Goal: Transaction & Acquisition: Purchase product/service

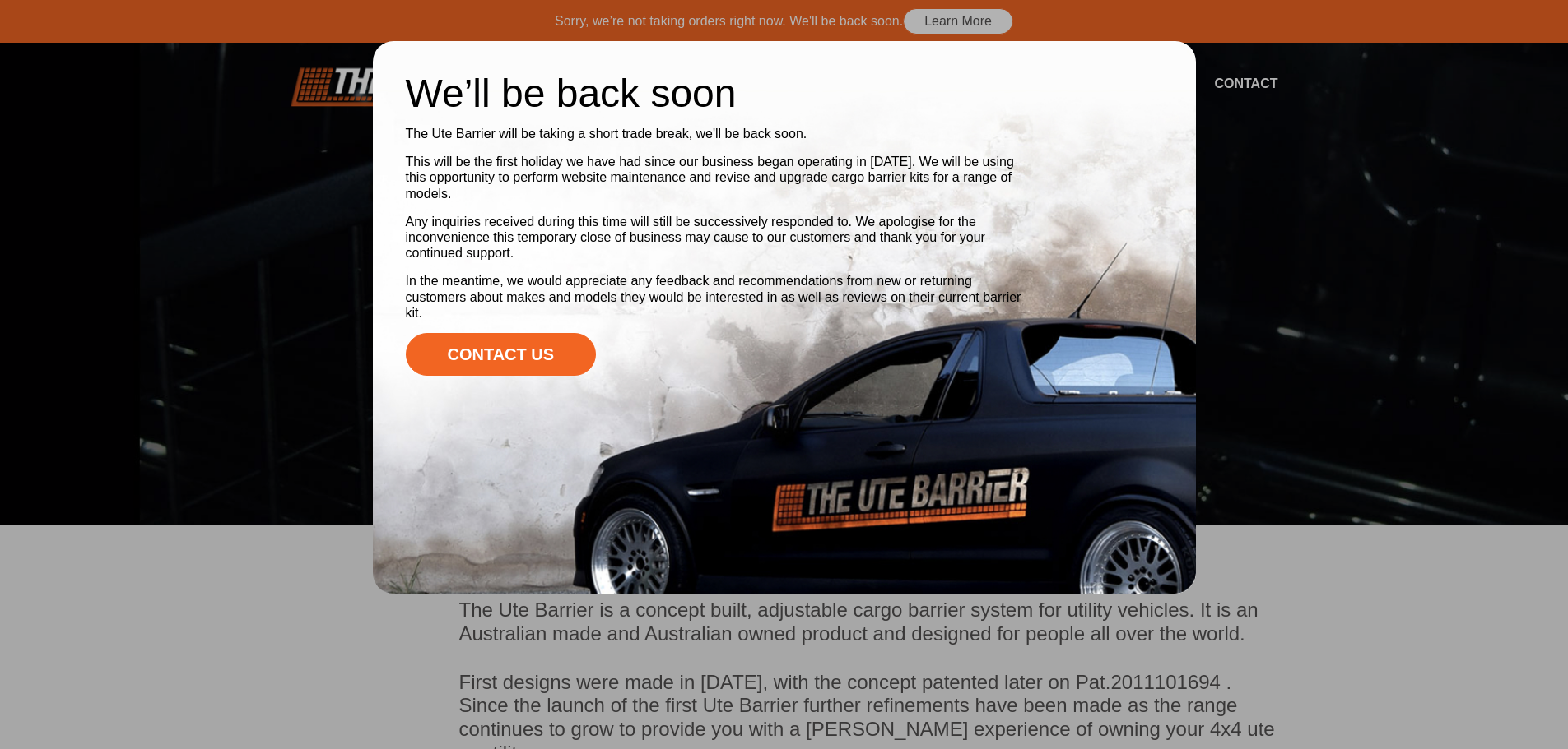
click at [234, 301] on div at bounding box center [784, 374] width 1568 height 749
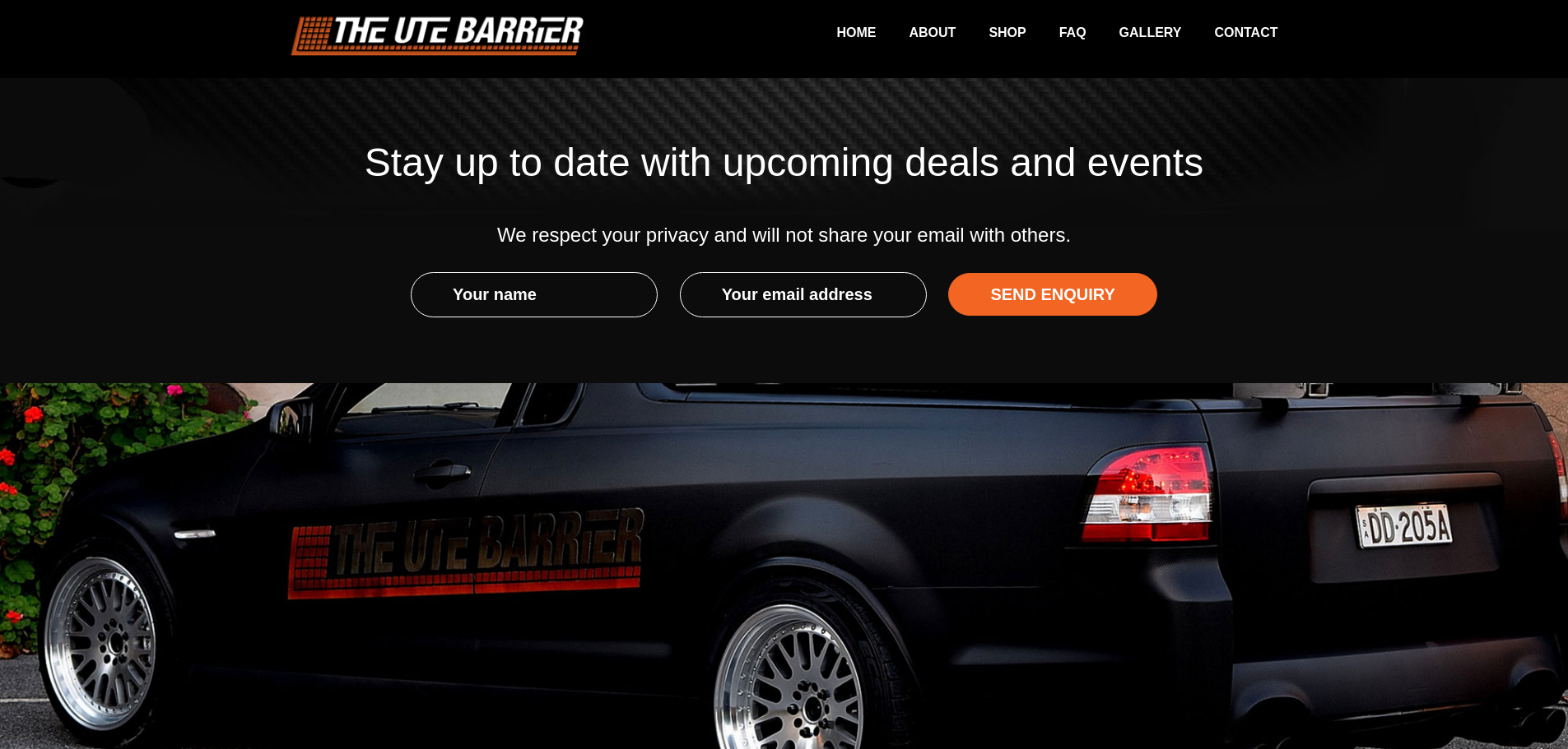
scroll to position [2847, 0]
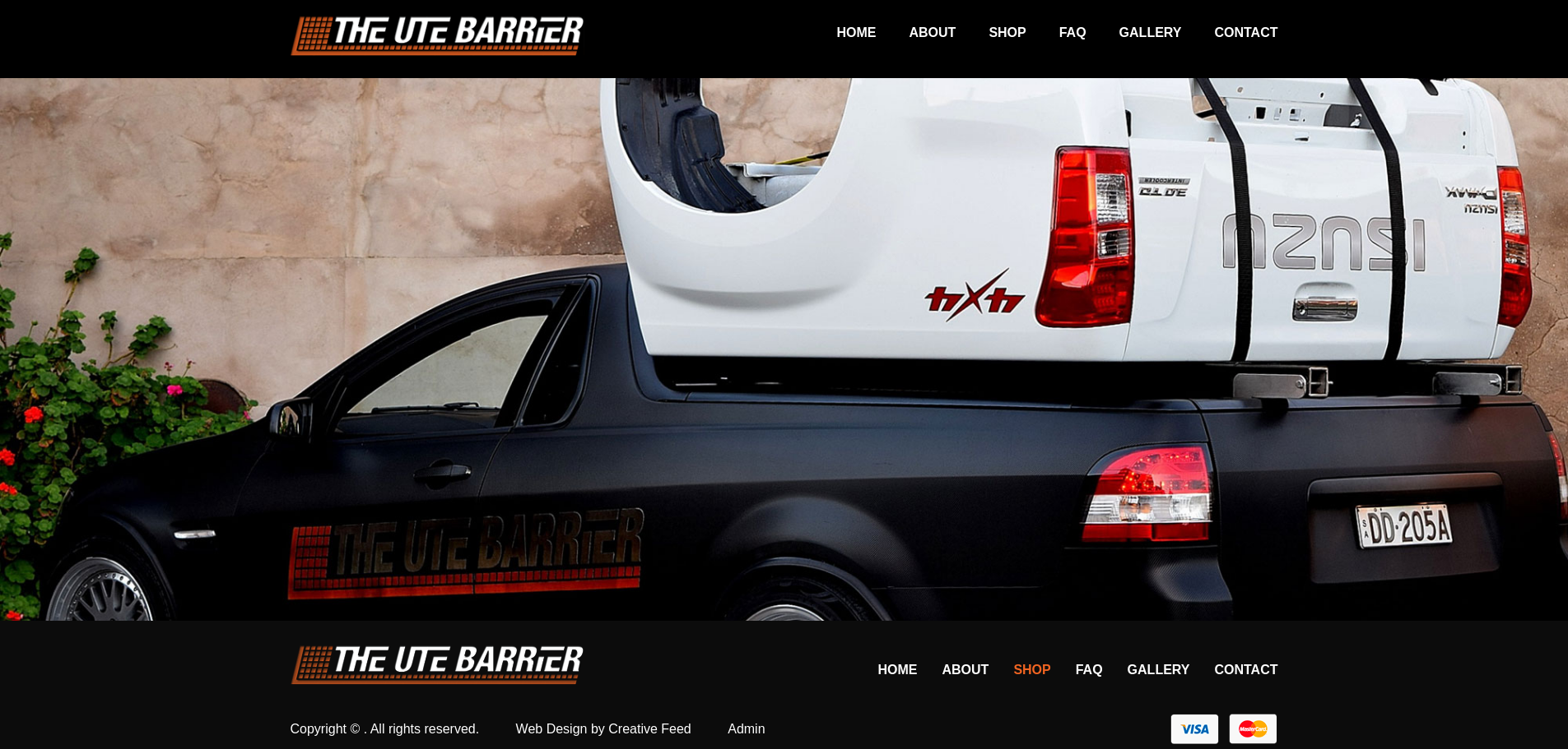
click at [1028, 663] on link "Shop" at bounding box center [1031, 670] width 37 height 14
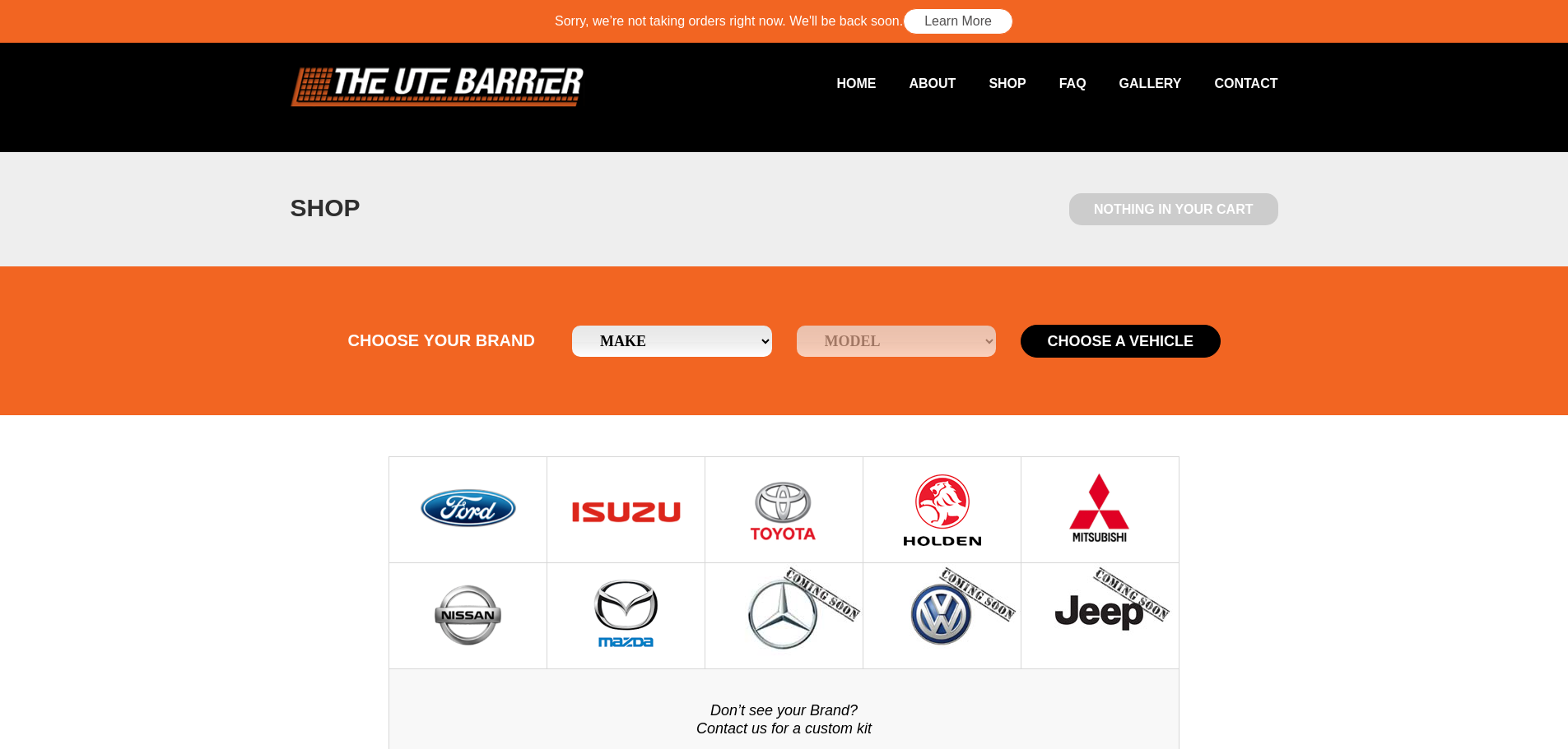
click at [637, 503] on img at bounding box center [626, 510] width 118 height 105
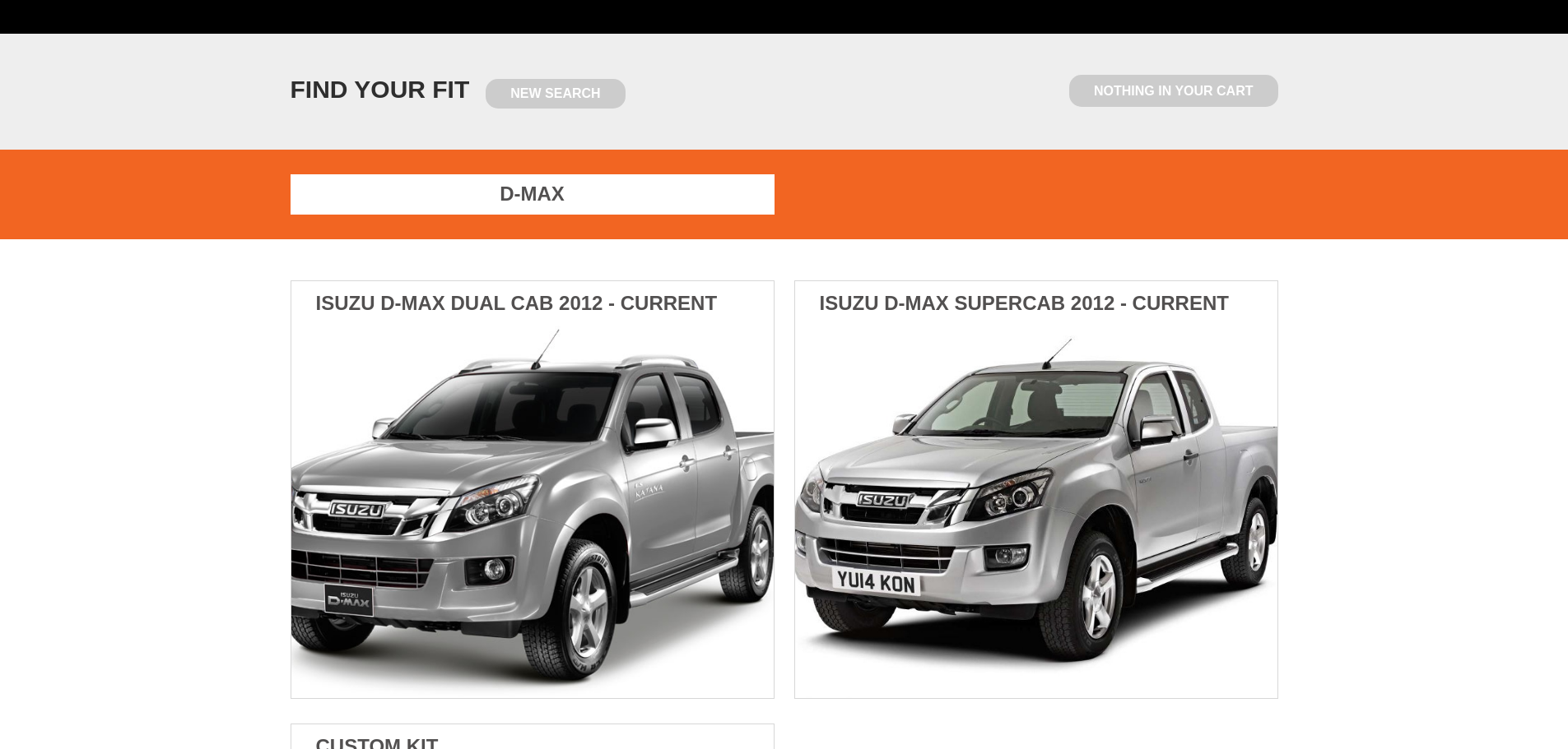
scroll to position [165, 0]
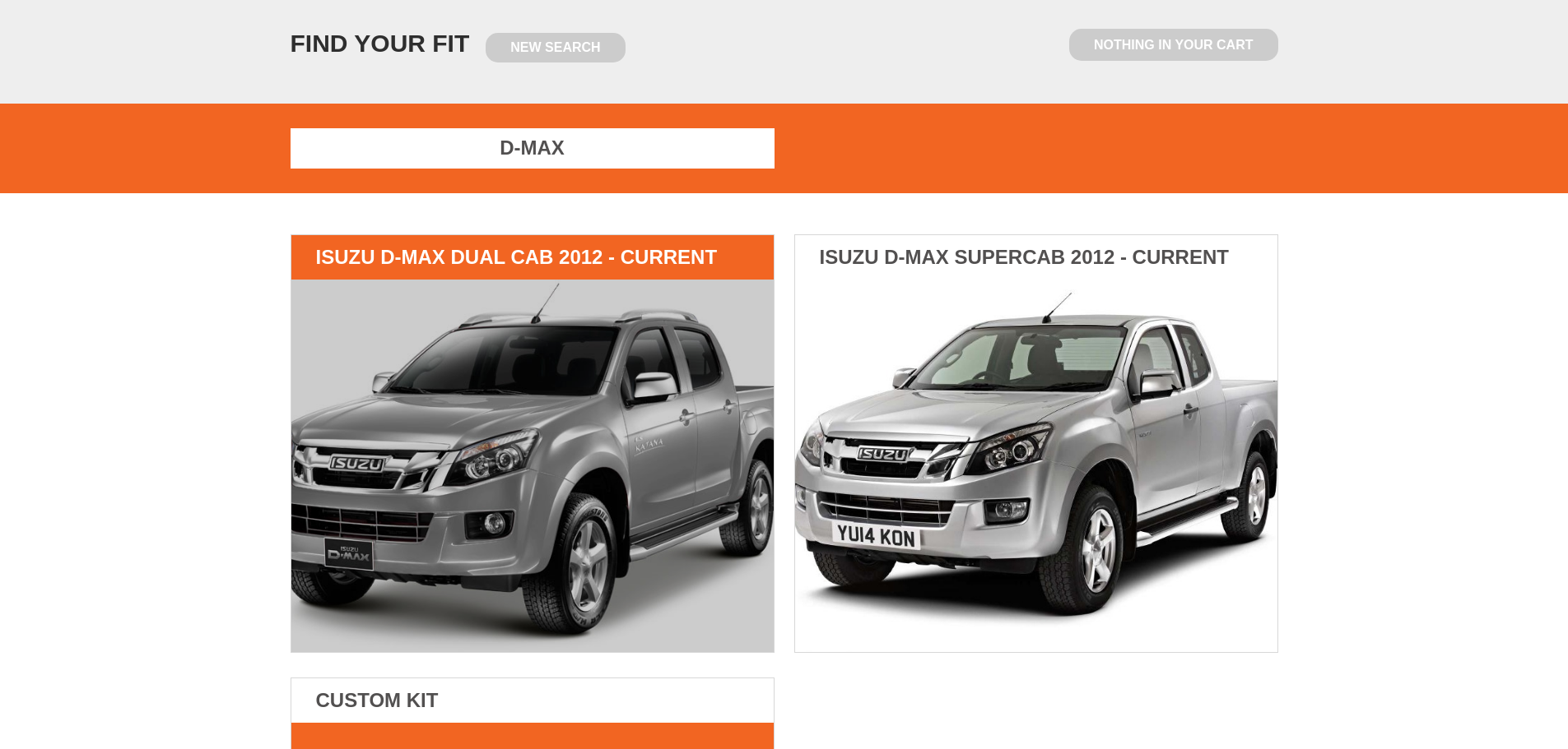
click at [546, 483] on img at bounding box center [532, 465] width 482 height 372
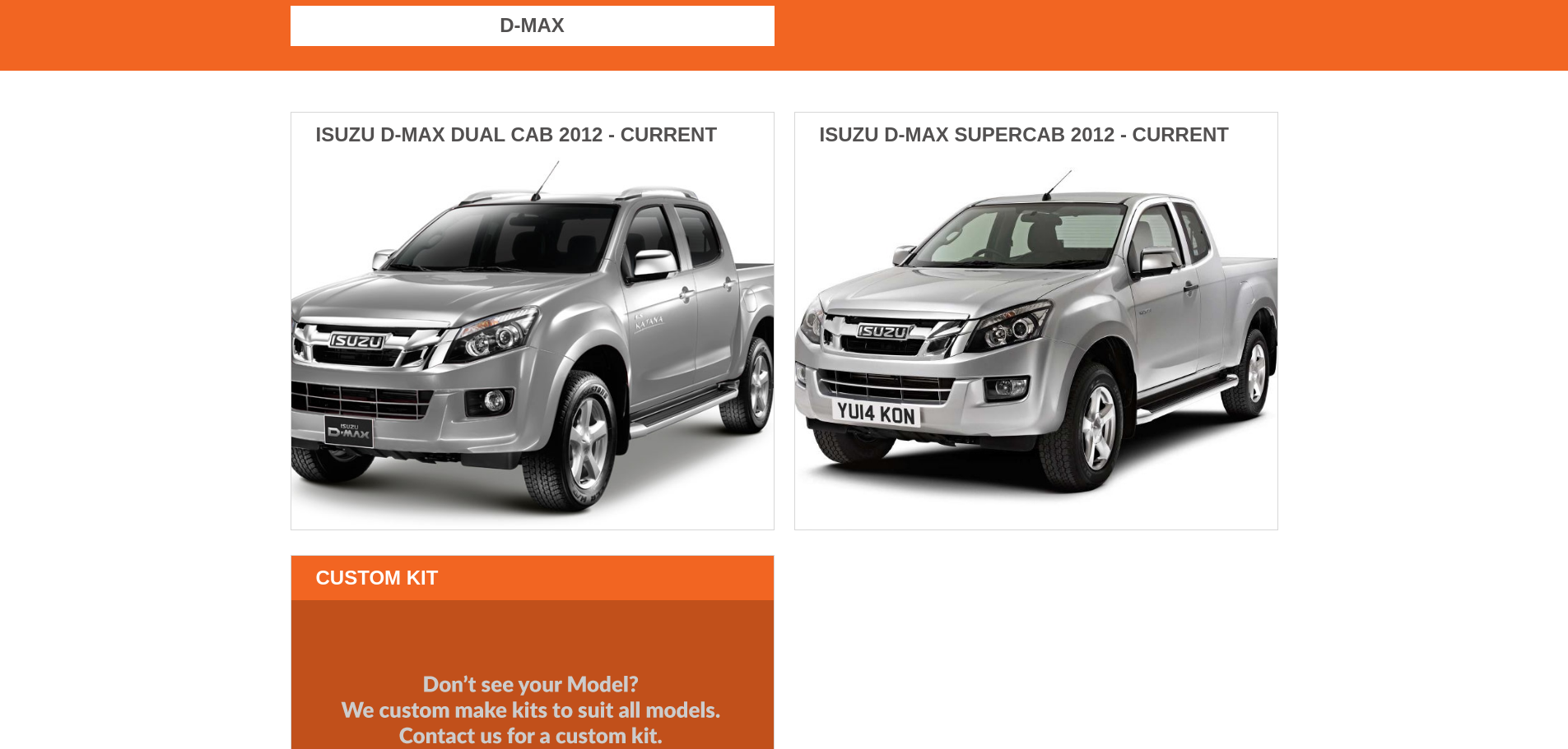
scroll to position [494, 0]
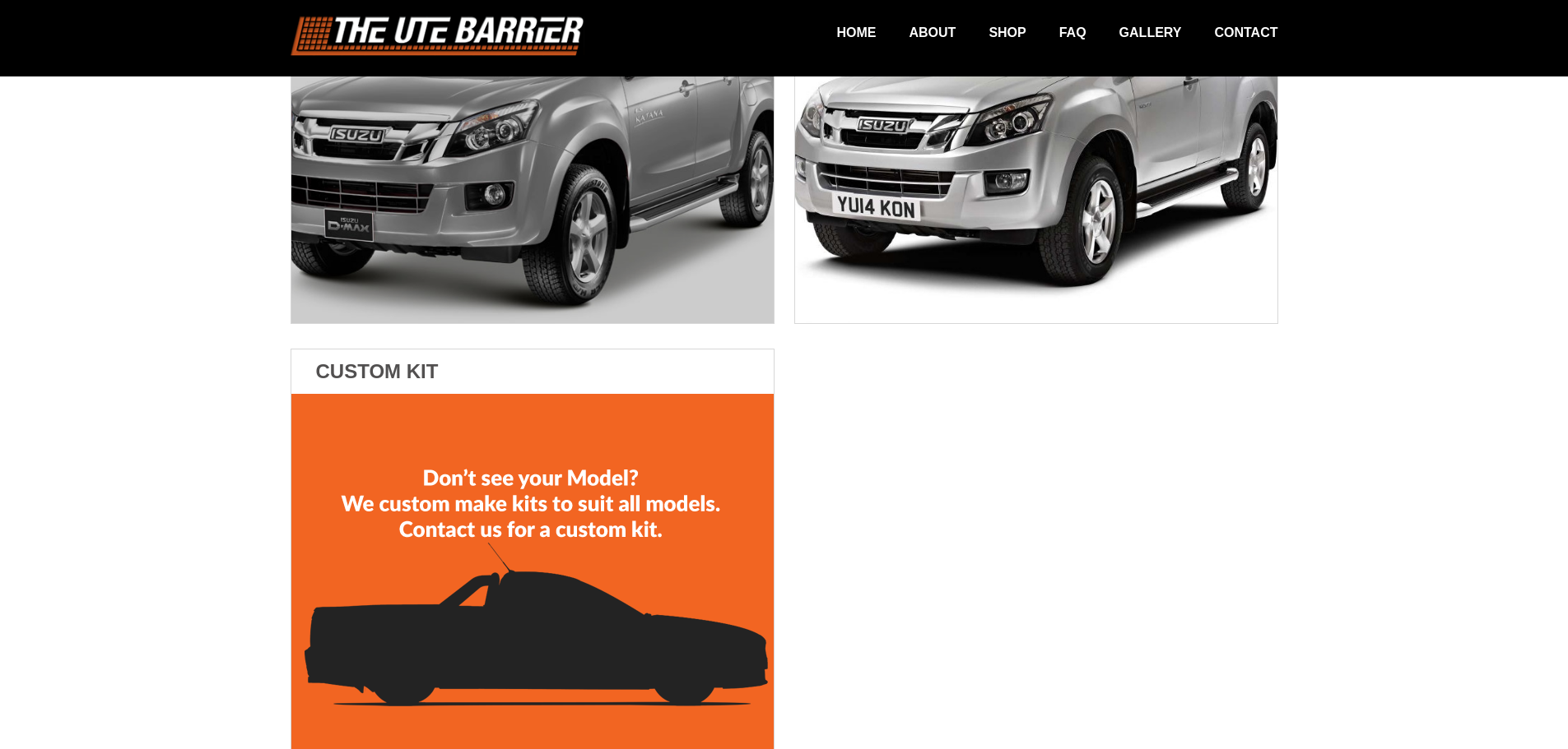
click at [409, 244] on img at bounding box center [532, 137] width 482 height 372
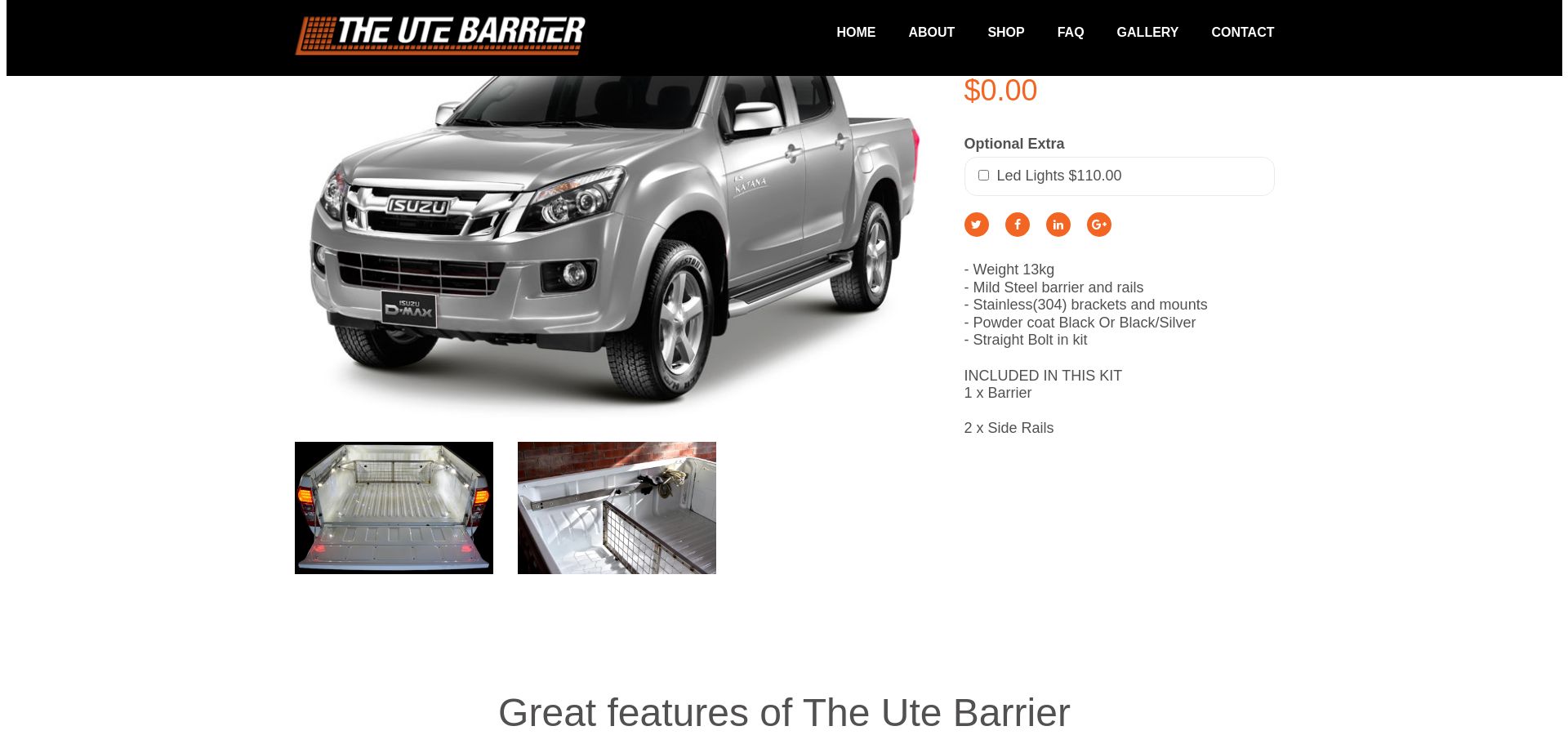
scroll to position [327, 0]
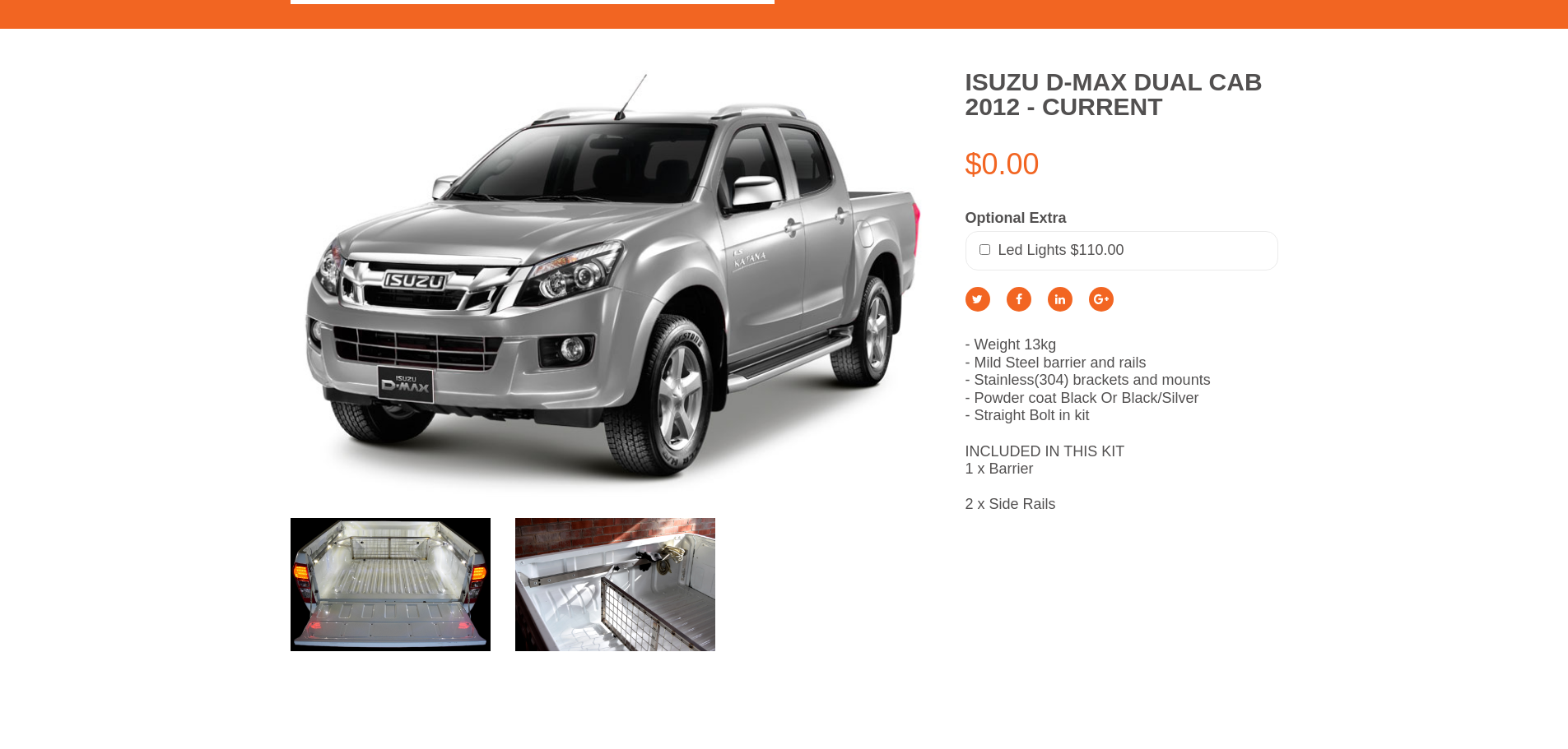
click at [403, 592] on img at bounding box center [391, 585] width 200 height 134
